Goal: Find contact information: Find contact information

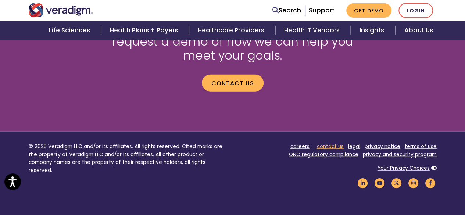
drag, startPoint x: 0, startPoint y: 0, endPoint x: 332, endPoint y: 146, distance: 362.8
click at [332, 146] on link "contact us" at bounding box center [330, 146] width 27 height 7
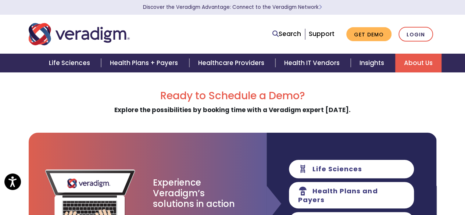
click at [409, 62] on link "About Us" at bounding box center [418, 63] width 46 height 19
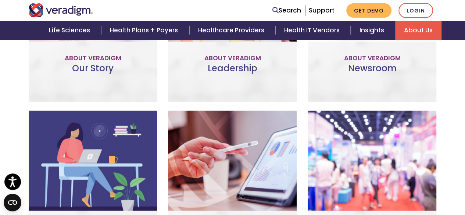
scroll to position [612, 0]
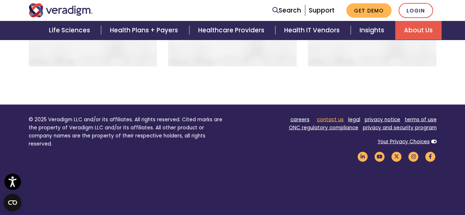
click at [329, 116] on link "contact us" at bounding box center [330, 119] width 27 height 7
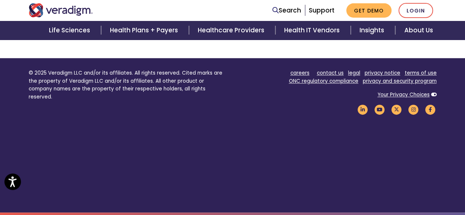
scroll to position [347, 0]
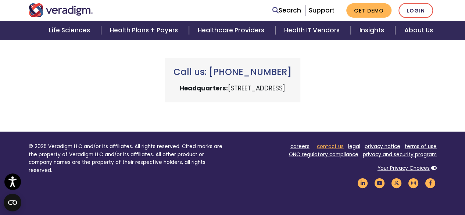
click at [331, 145] on link "contact us" at bounding box center [330, 146] width 27 height 7
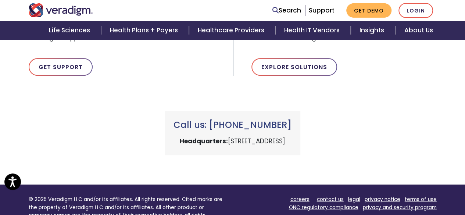
drag, startPoint x: 181, startPoint y: 140, endPoint x: 274, endPoint y: 139, distance: 93.4
click at [274, 139] on p "Headquarters: 222 W Merchandise Mart Plaza, Chicago, IL 60654" at bounding box center [233, 141] width 118 height 10
copy p "222 W Merchandise Mart Plaza"
